Goal: Register for event/course

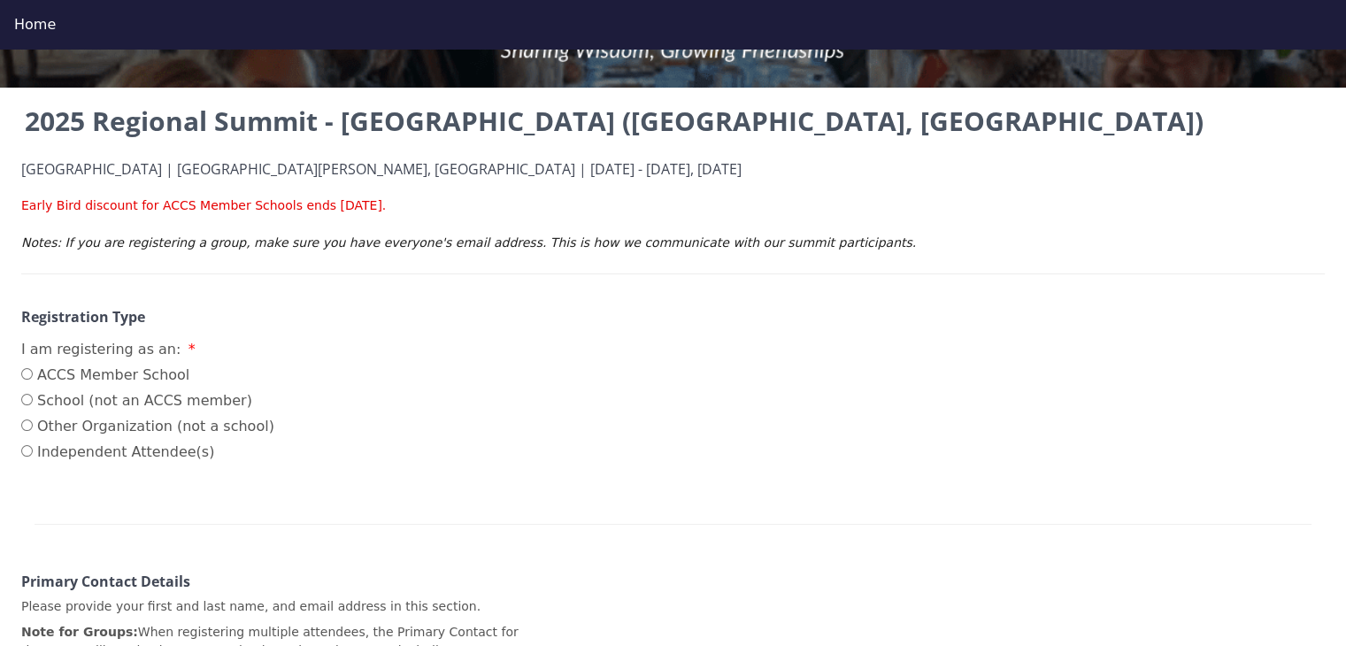
scroll to position [223, 0]
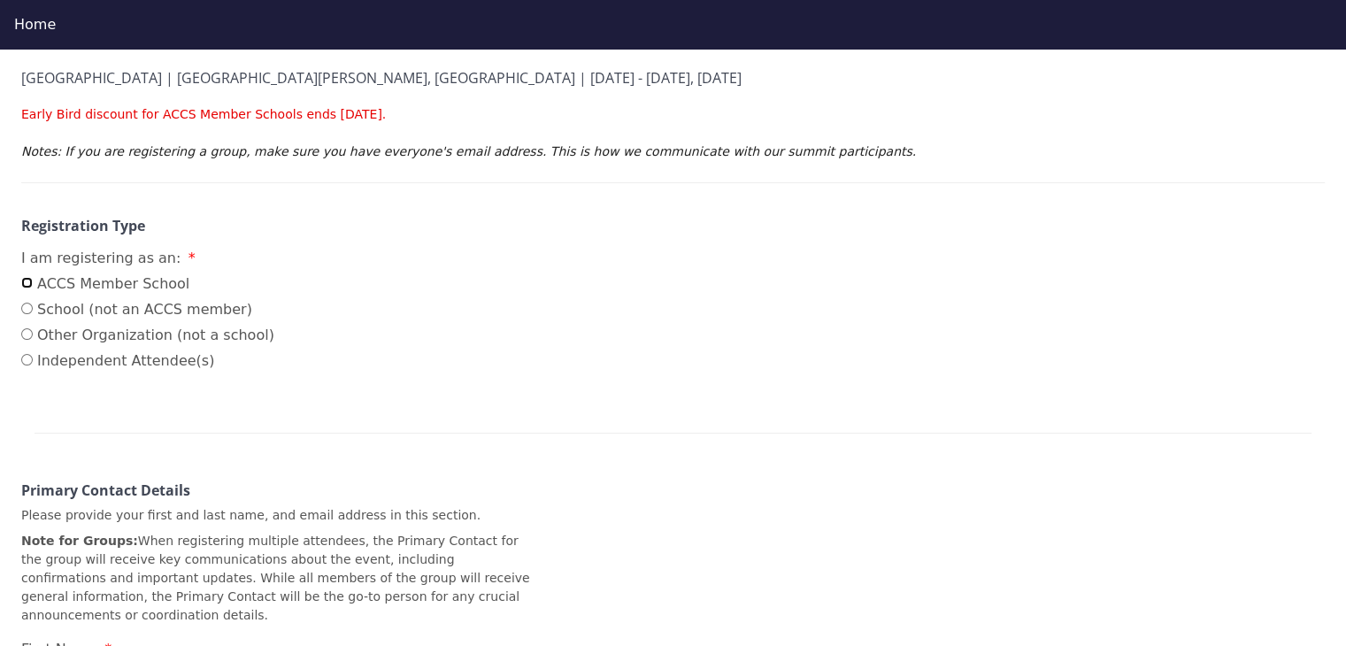
click at [26, 282] on input "ACCS Member School" at bounding box center [27, 283] width 12 height 12
radio input "true"
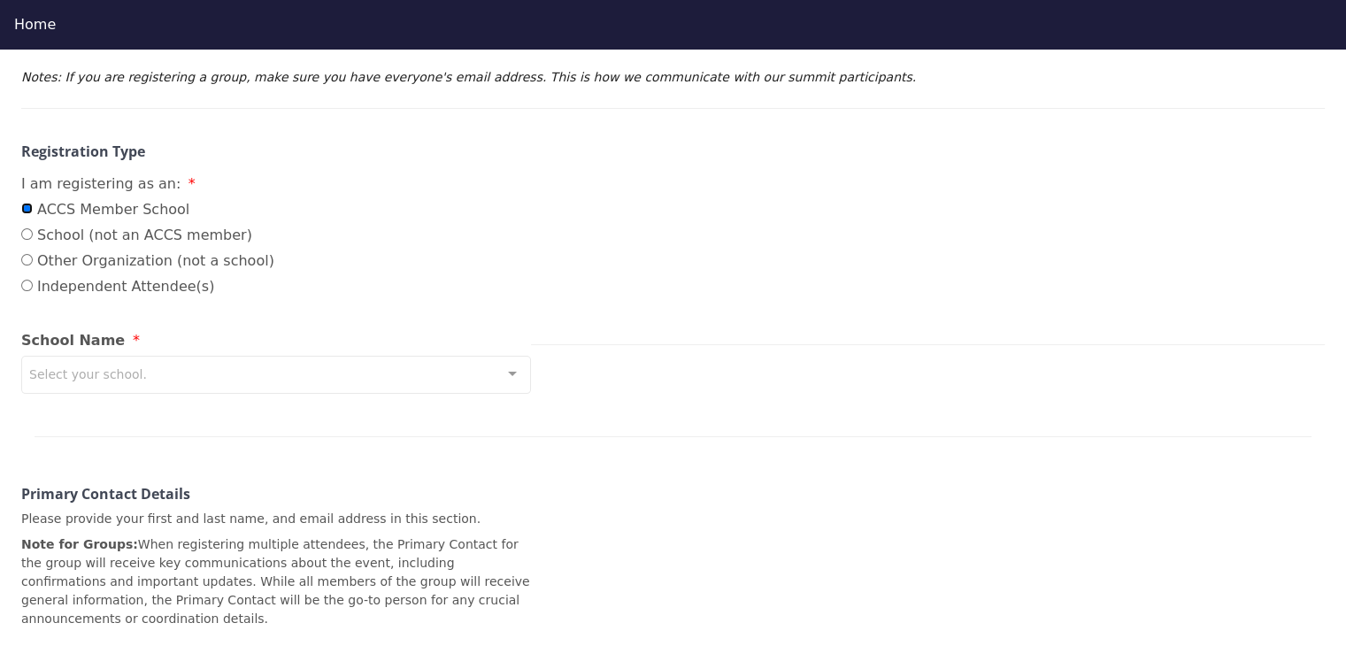
scroll to position [400, 0]
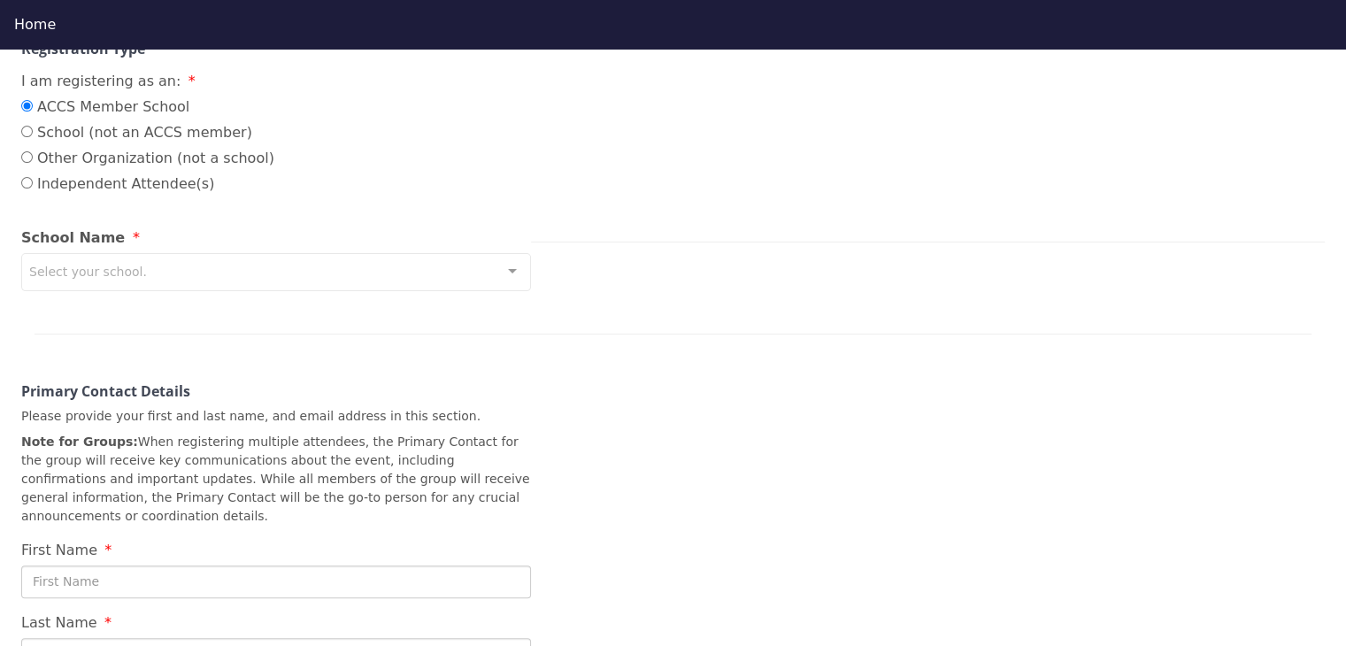
click at [147, 272] on div "Select your school." at bounding box center [276, 272] width 510 height 38
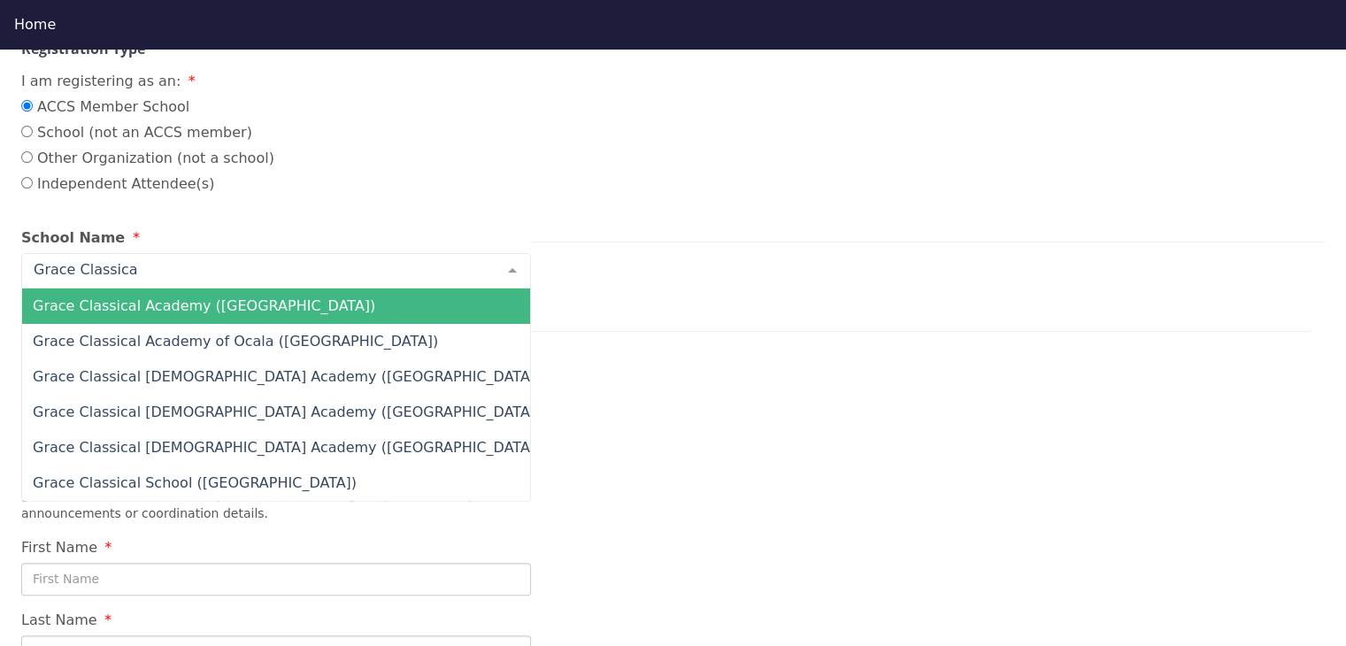
type input "Grace Classical"
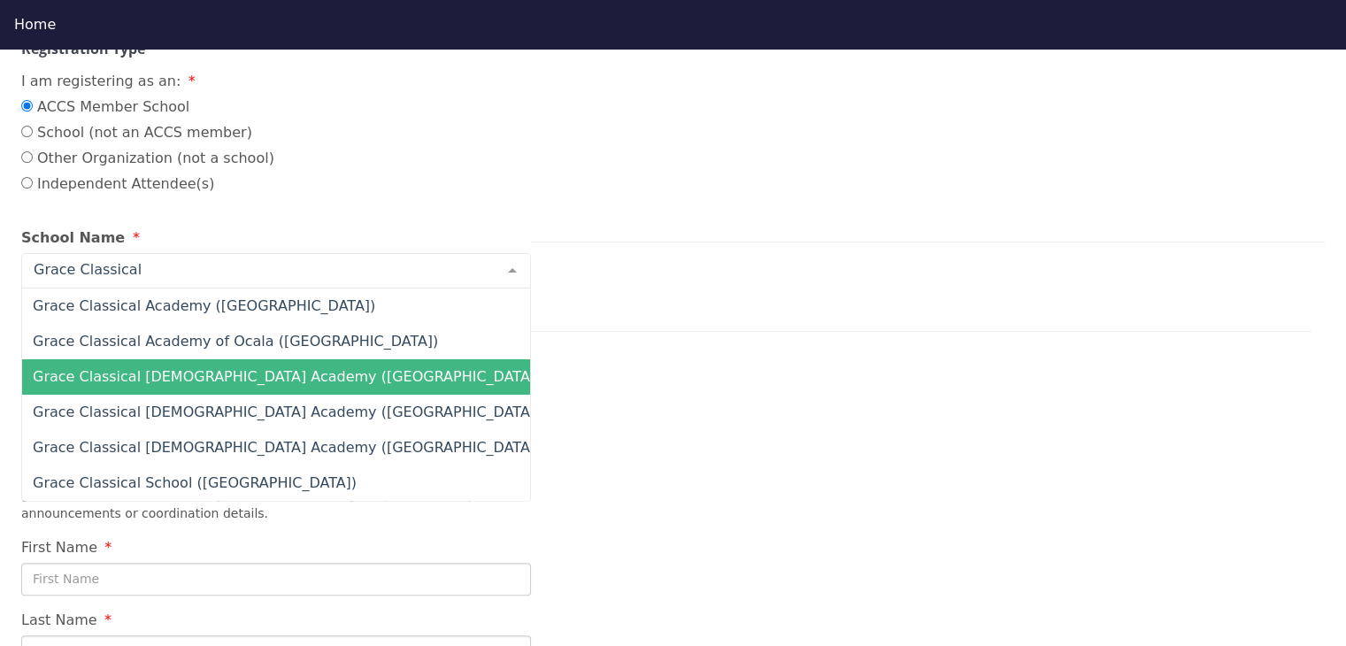
click at [209, 373] on span "Grace Classical [DEMOGRAPHIC_DATA] Academy ([GEOGRAPHIC_DATA])" at bounding box center [287, 376] width 508 height 17
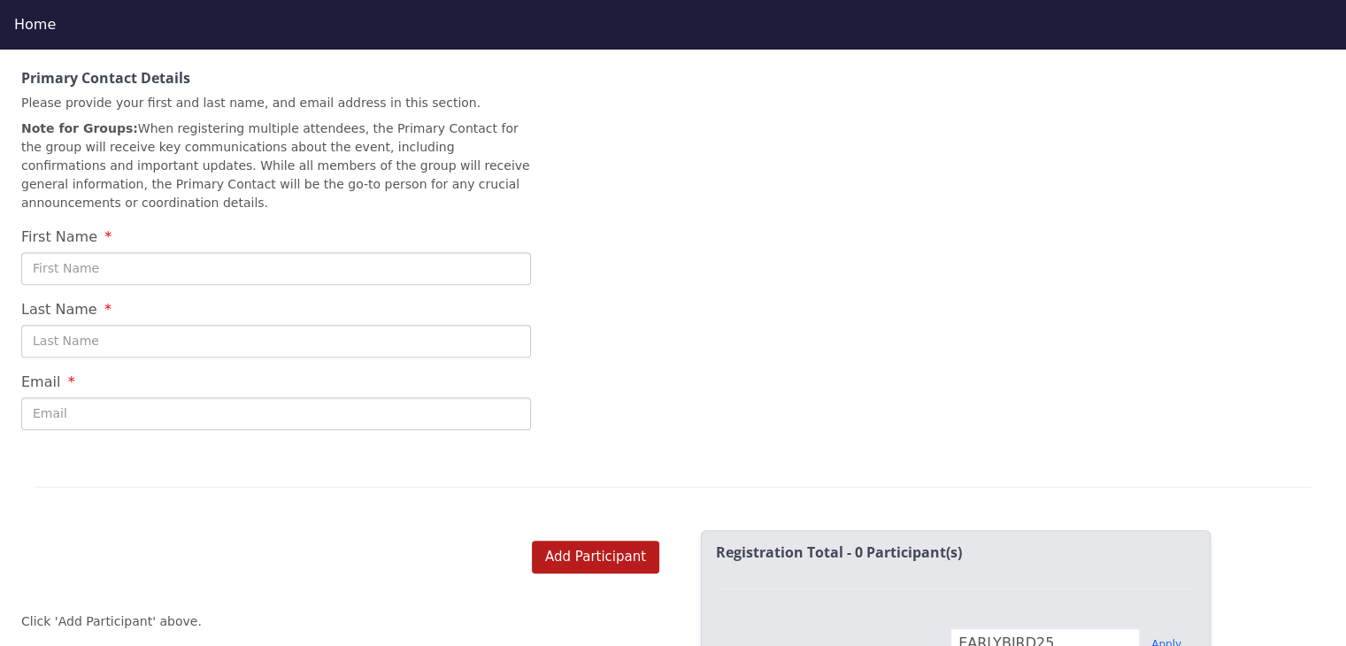
scroll to position [754, 0]
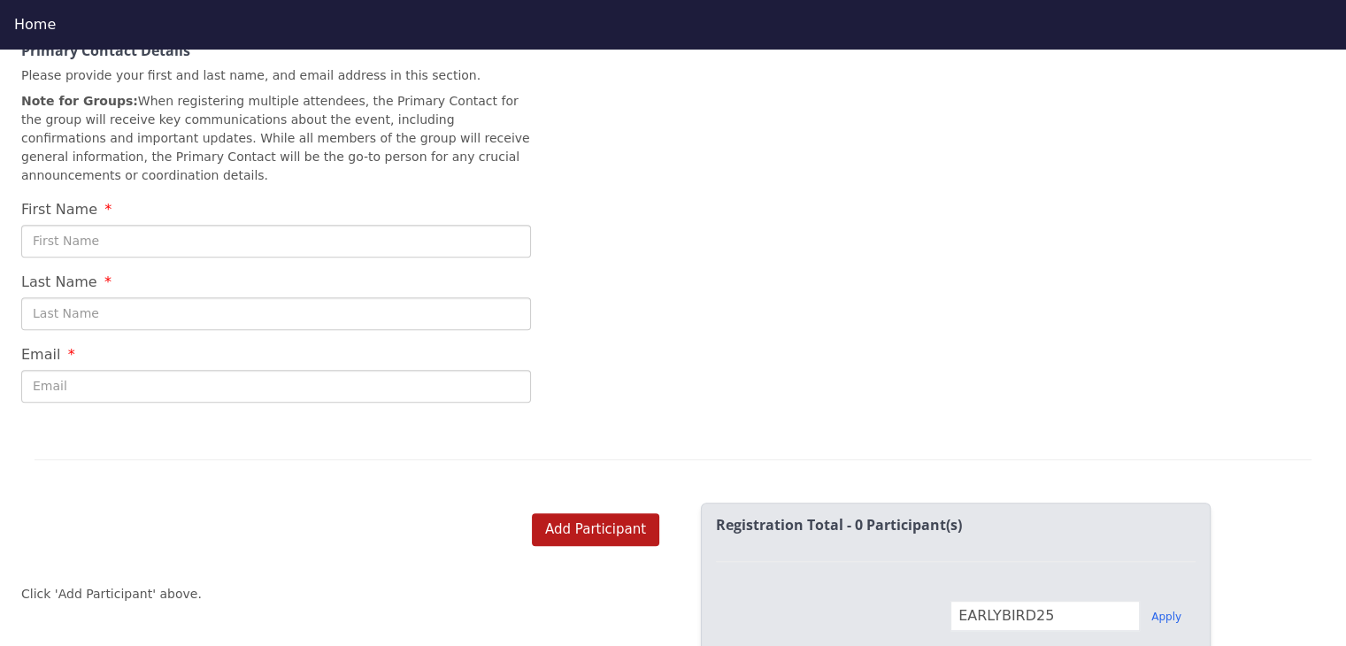
click at [241, 225] on input "First Name" at bounding box center [276, 241] width 510 height 33
type input "[PERSON_NAME]"
type input "[EMAIL_ADDRESS][DOMAIN_NAME]"
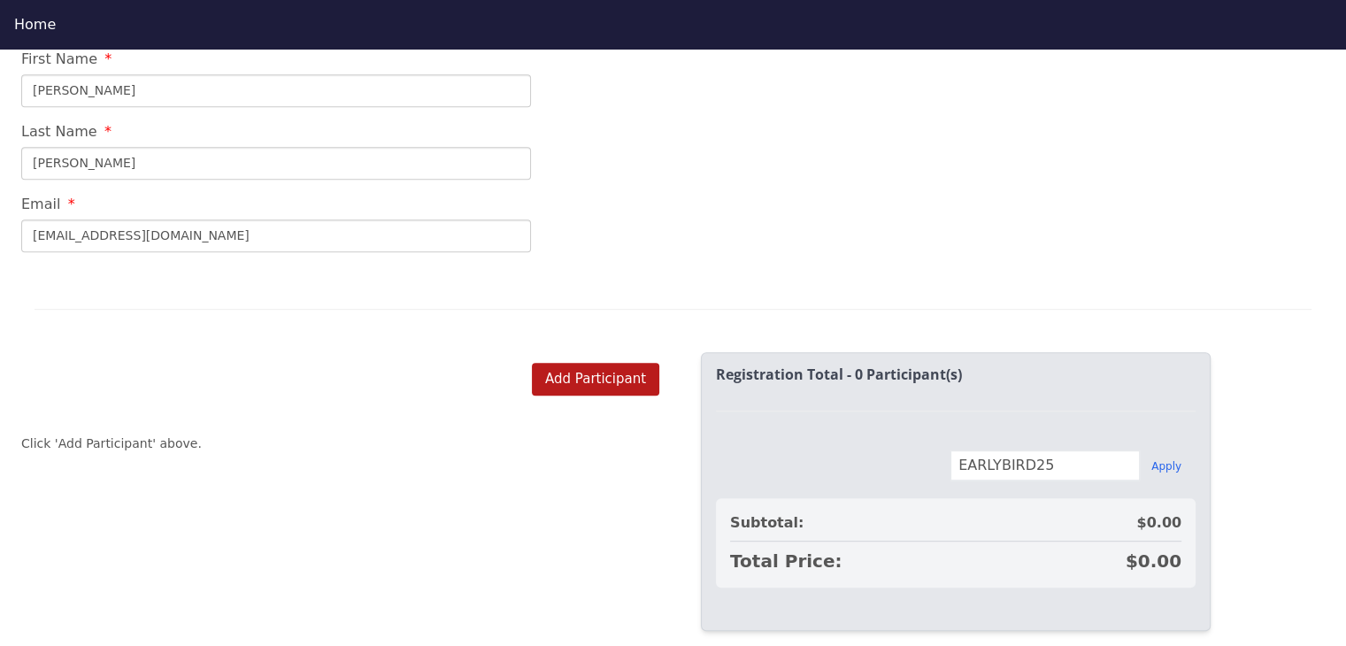
scroll to position [917, 0]
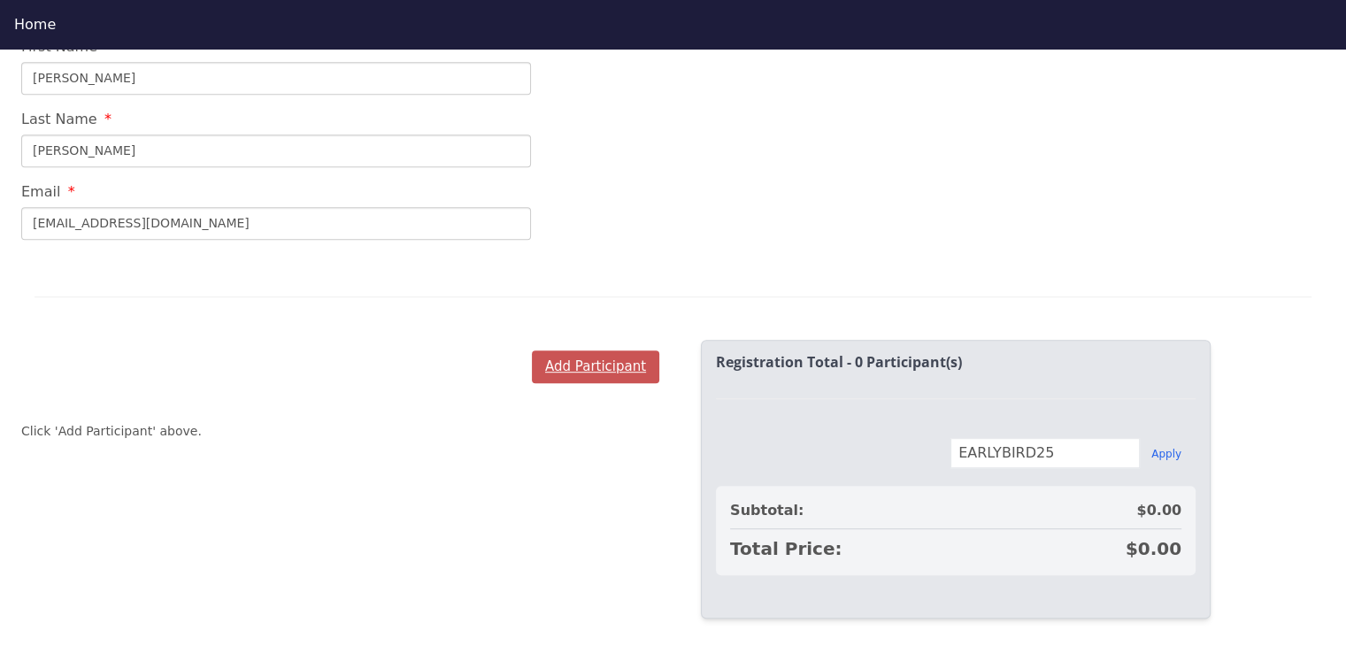
click at [614, 351] on button "Add Participant" at bounding box center [595, 367] width 127 height 33
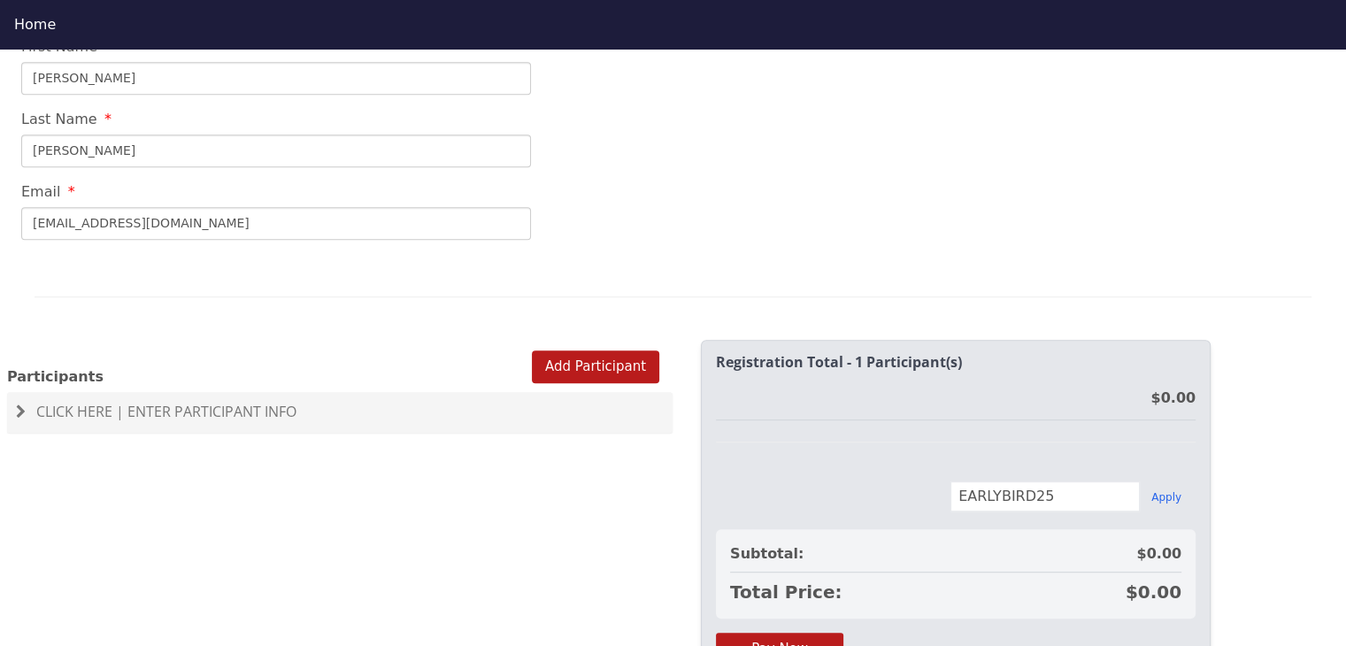
click at [375, 405] on h4 "Click Here | Enter Participant Info" at bounding box center [340, 413] width 648 height 16
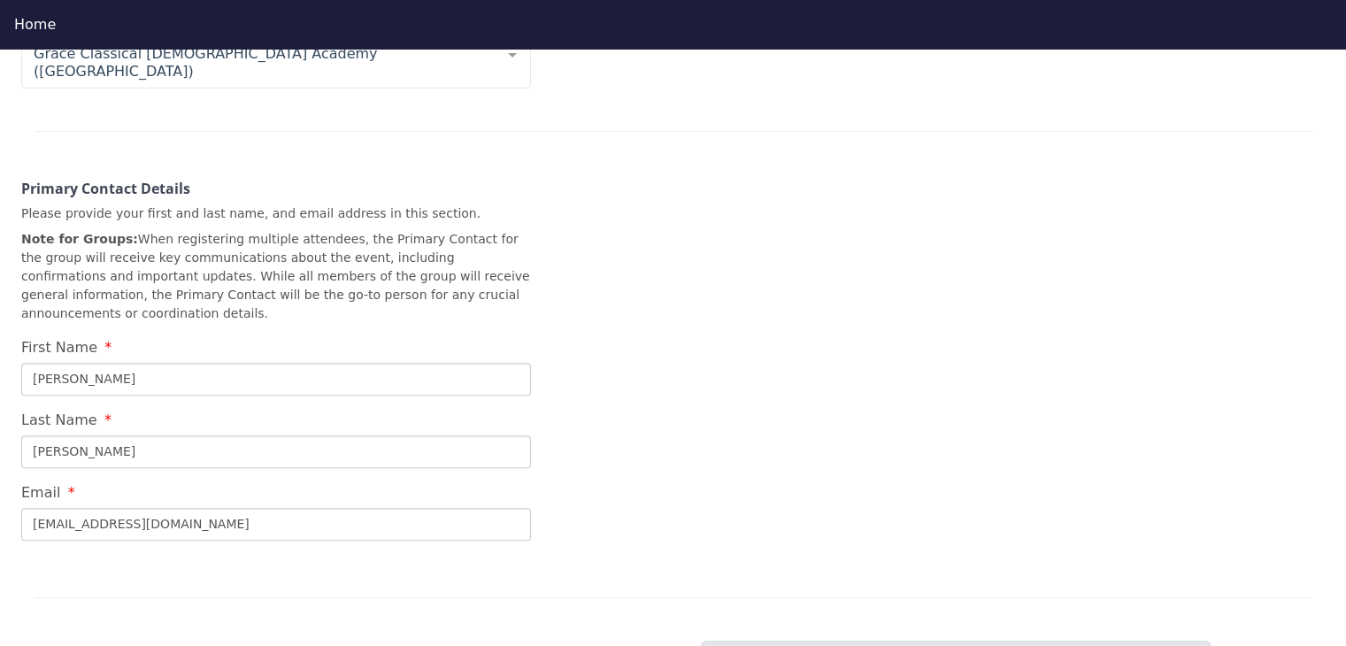
scroll to position [0, 0]
